Goal: Transaction & Acquisition: Purchase product/service

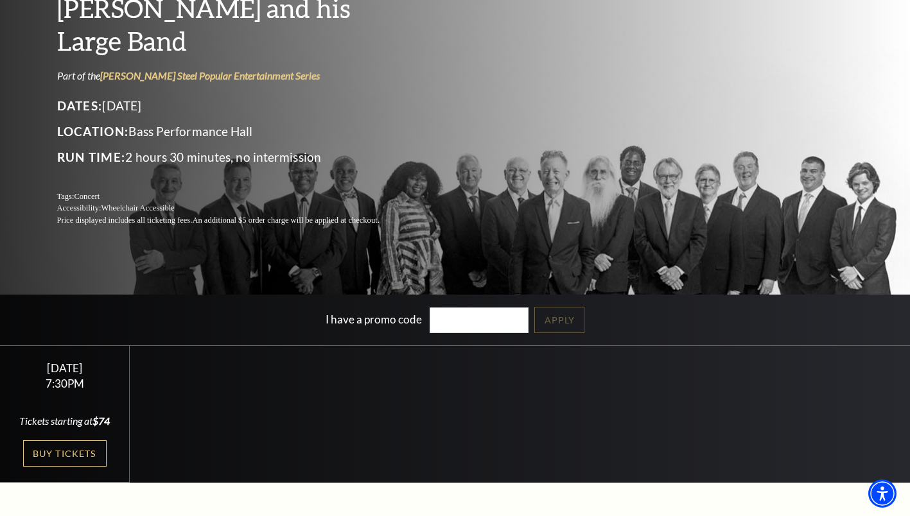
scroll to position [123, 0]
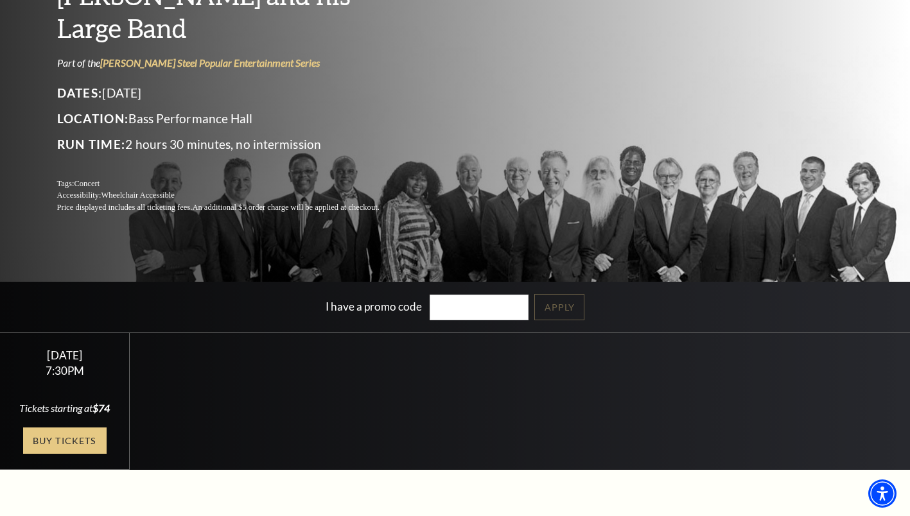
click at [57, 432] on link "Buy Tickets" at bounding box center [65, 441] width 84 height 26
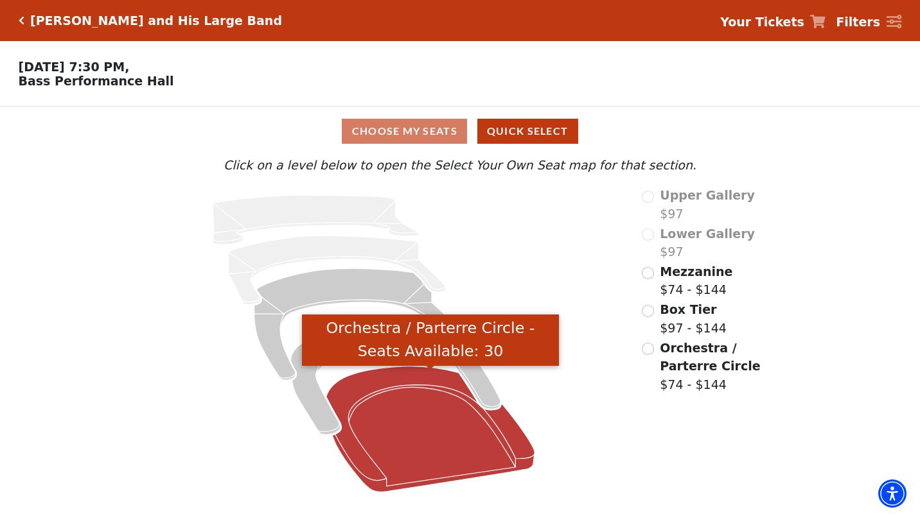
click at [403, 380] on icon "Orchestra / Parterre Circle - Seats Available: 30" at bounding box center [430, 430] width 209 height 126
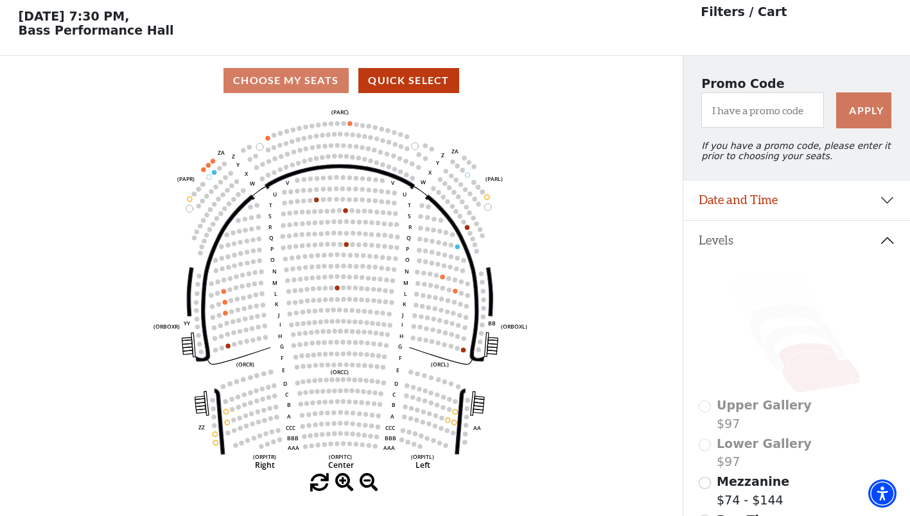
scroll to position [59, 0]
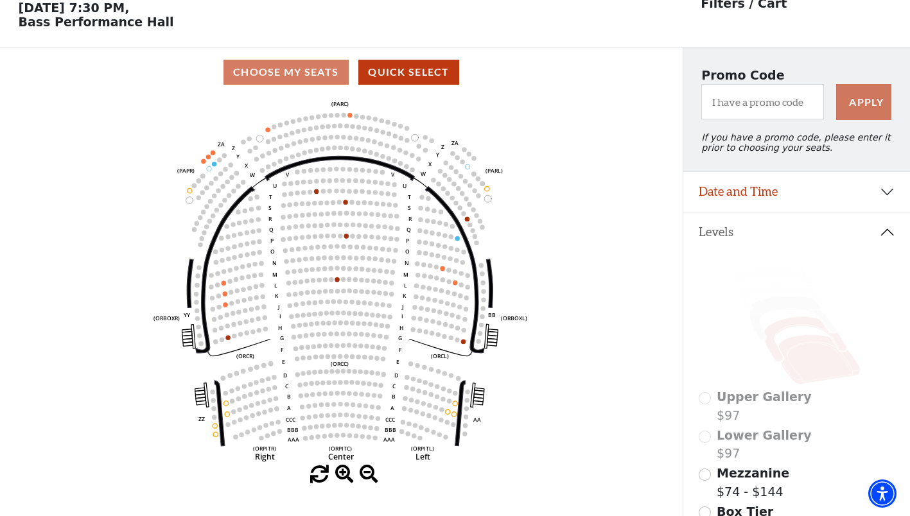
click at [777, 339] on icon at bounding box center [805, 339] width 83 height 45
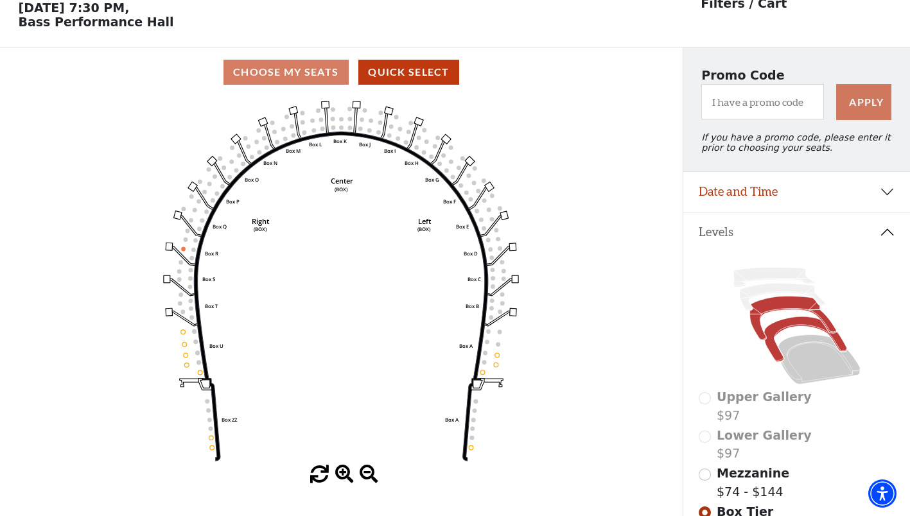
click at [778, 314] on icon at bounding box center [793, 319] width 86 height 44
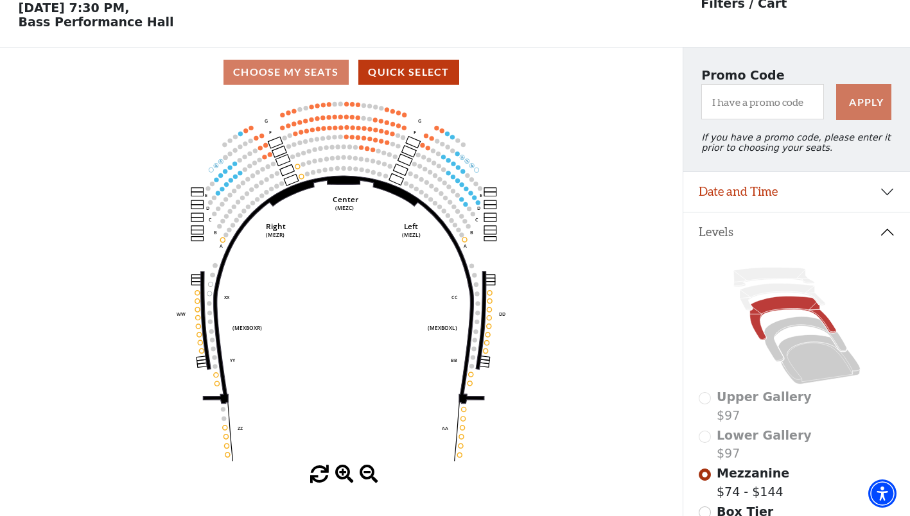
click at [702, 443] on div "Lower Gallery $97" at bounding box center [797, 445] width 197 height 37
click at [761, 301] on icon at bounding box center [782, 297] width 85 height 27
click at [766, 308] on icon at bounding box center [793, 319] width 86 height 44
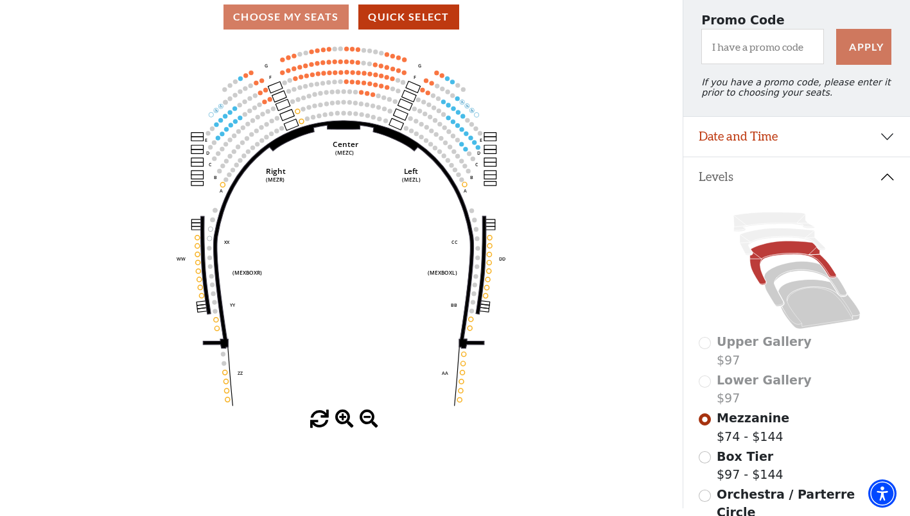
scroll to position [105, 0]
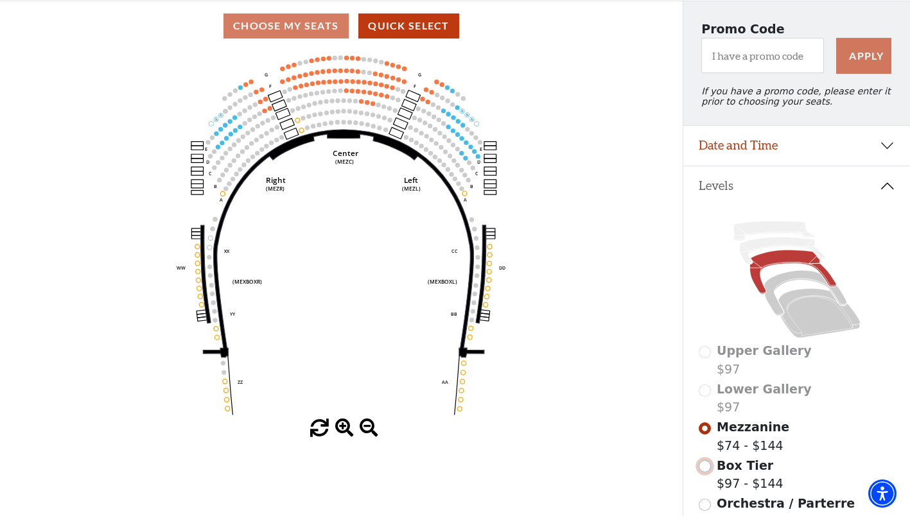
click at [708, 473] on input "Box Tier$97 - $144\a" at bounding box center [705, 467] width 12 height 12
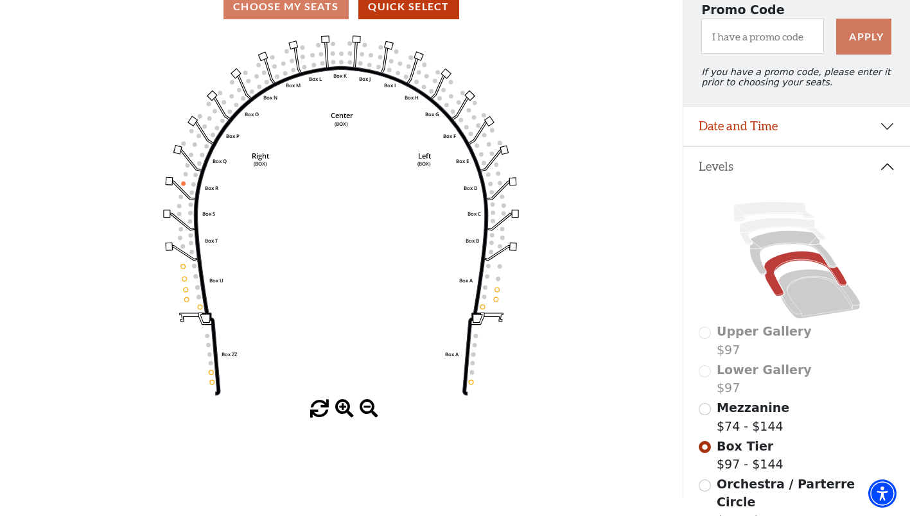
scroll to position [141, 0]
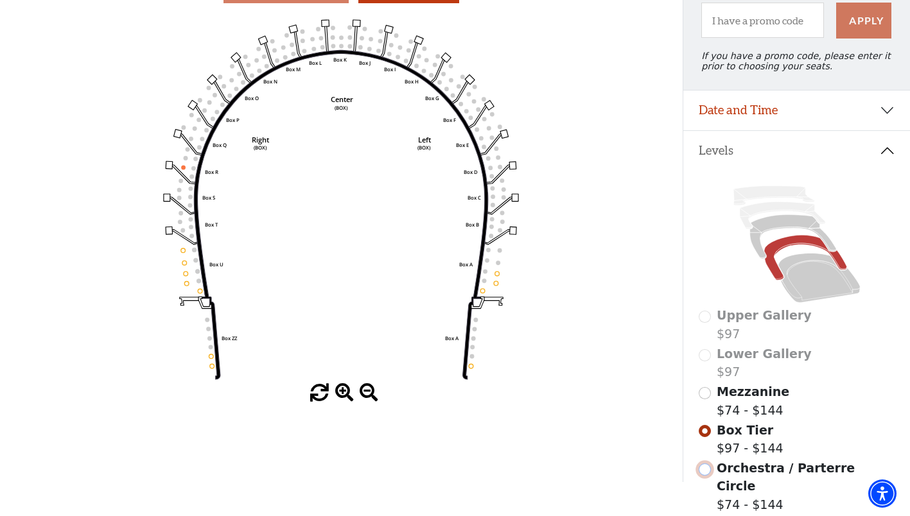
click at [700, 476] on input "Orchestra / Parterre Circle$74 - $144\a" at bounding box center [705, 470] width 12 height 12
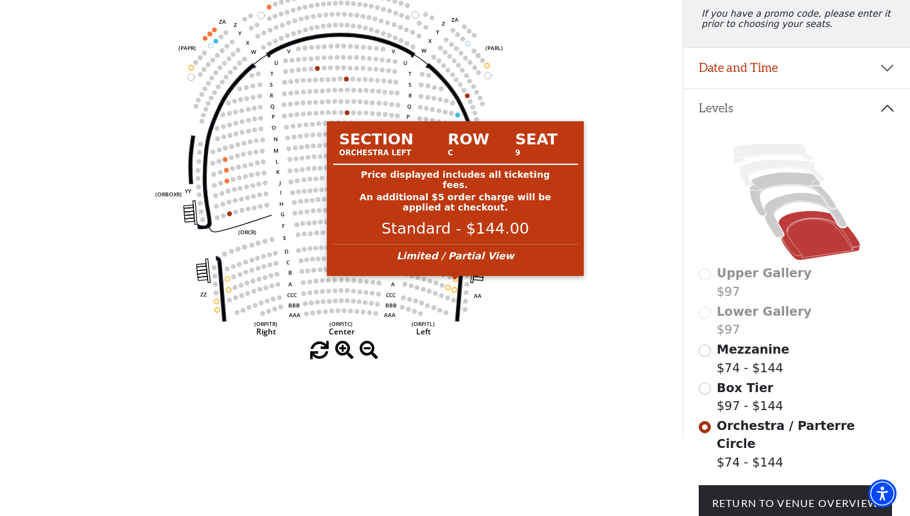
scroll to position [185, 0]
